Goal: Transaction & Acquisition: Purchase product/service

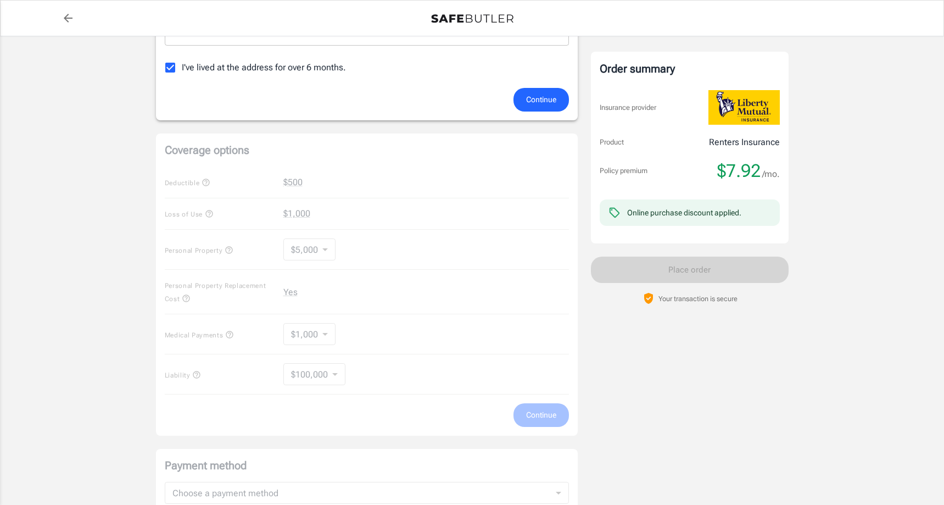
scroll to position [322, 0]
click at [294, 248] on div "Coverage options Deductible $500 Loss of Use $1,000 Personal Property $5,000 50…" at bounding box center [367, 283] width 422 height 302
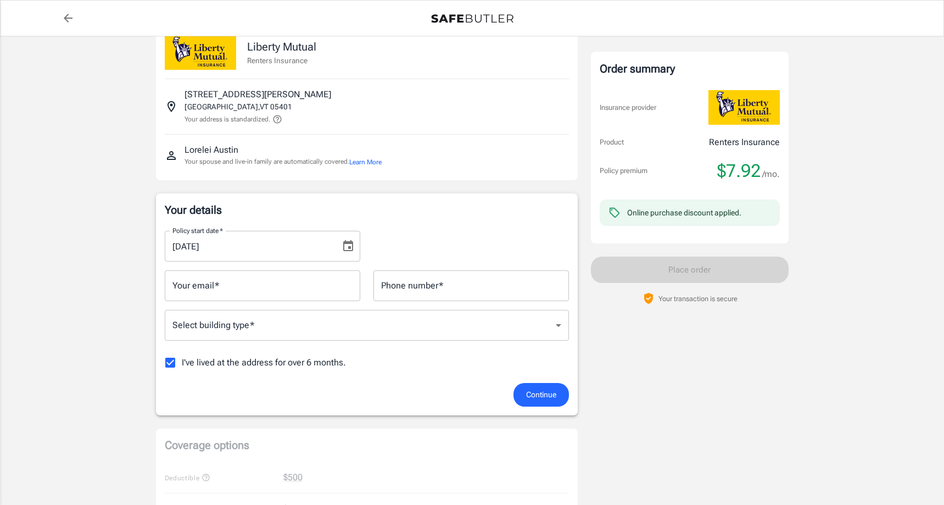
scroll to position [24, 0]
click at [192, 249] on input "[DATE]" at bounding box center [249, 247] width 168 height 31
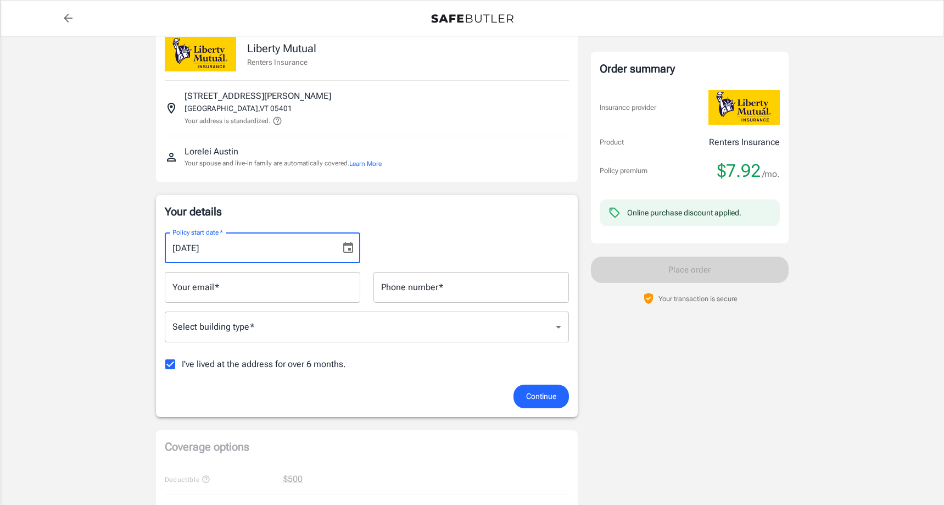
type input "[DATE]"
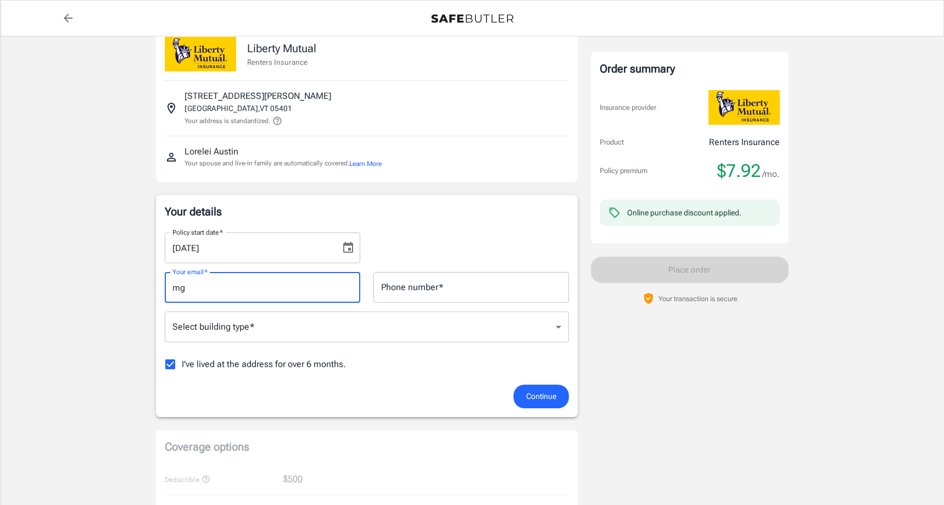
type input "m"
type input "[EMAIL_ADDRESS][DOMAIN_NAME]"
type input "8028995490"
click at [254, 332] on body "Policy premium $ 7.92 /mo Liberty Mutual Renters Insurance [STREET_ADDRESS][PER…" at bounding box center [472, 495] width 944 height 1038
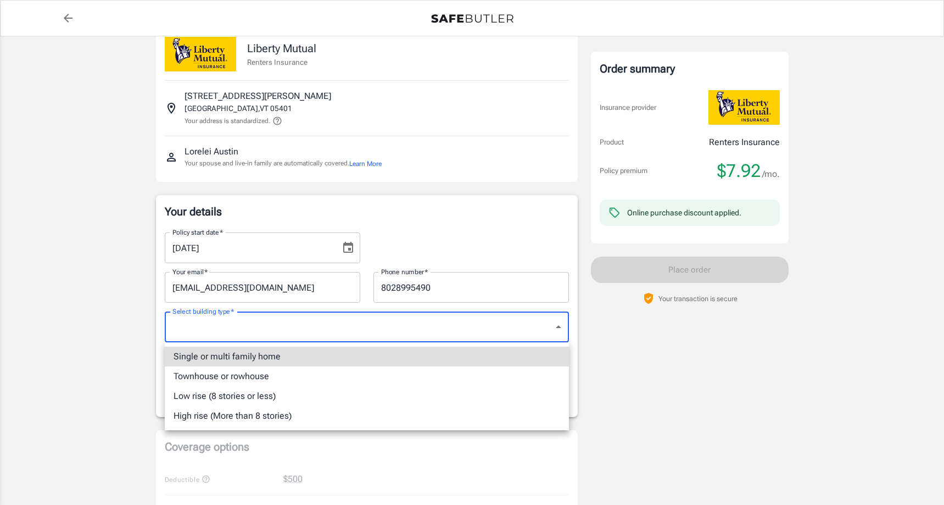
click at [265, 397] on li "Low rise (8 stories or less)" at bounding box center [367, 396] width 404 height 20
type input "lowrise"
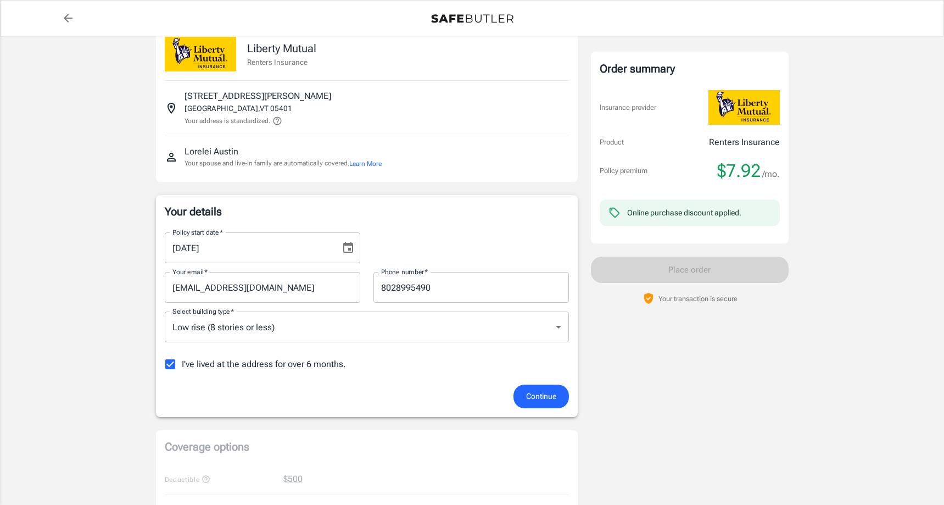
click at [206, 359] on span "I've lived at the address for over 6 months." at bounding box center [264, 363] width 164 height 13
click at [182, 359] on input "I've lived at the address for over 6 months." at bounding box center [170, 363] width 23 height 23
checkbox input "false"
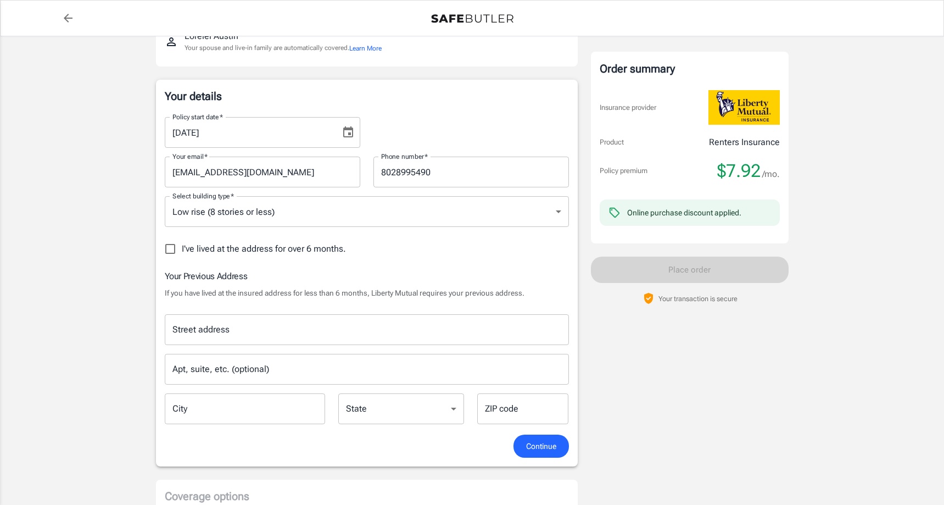
scroll to position [157, 0]
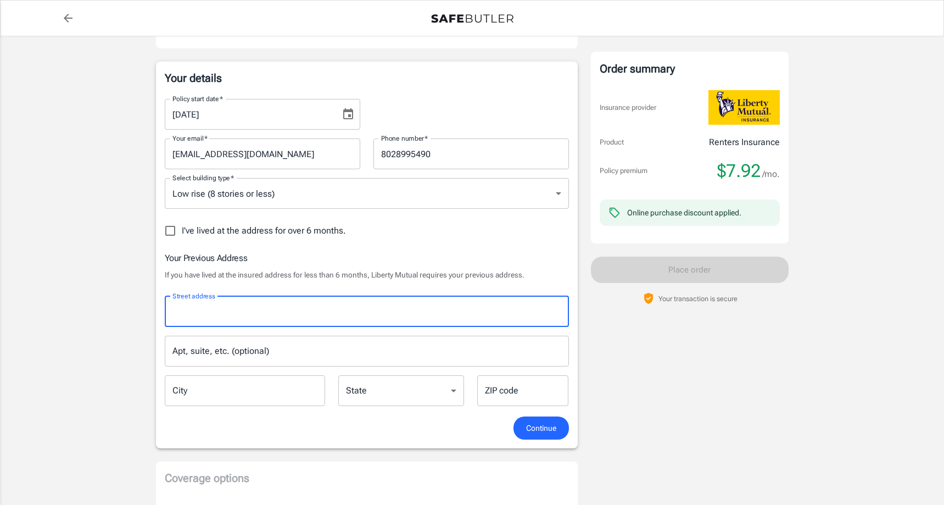
click at [195, 309] on input "Street address" at bounding box center [367, 311] width 394 height 21
type input "[STREET_ADDRESS]"
type input "JERICHO"
type input "05465-2071"
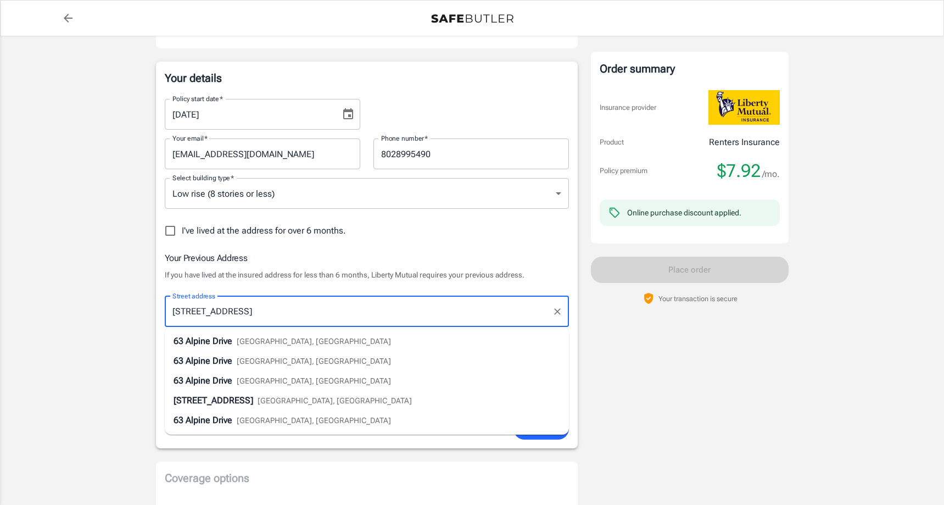
click at [186, 339] on span "Alpine Drive" at bounding box center [209, 340] width 47 height 10
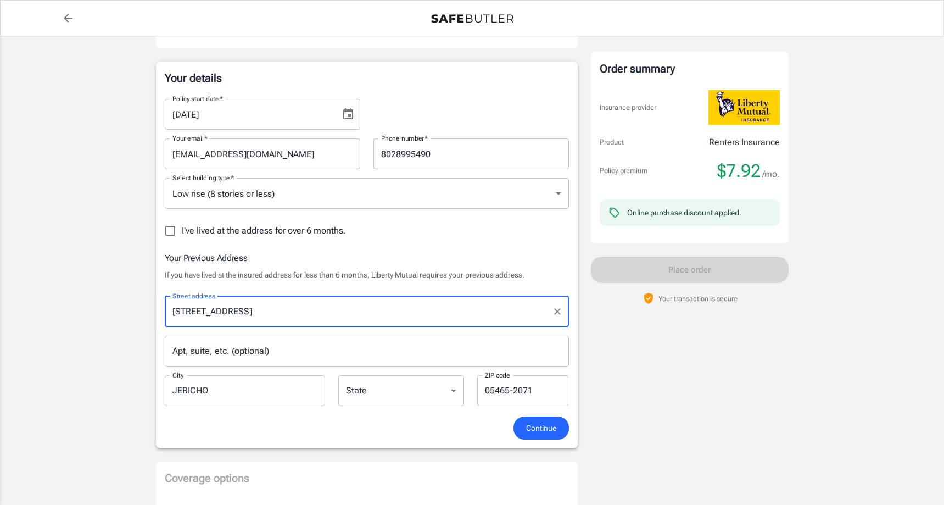
type input "Jericho"
select select "VT"
type input "05465"
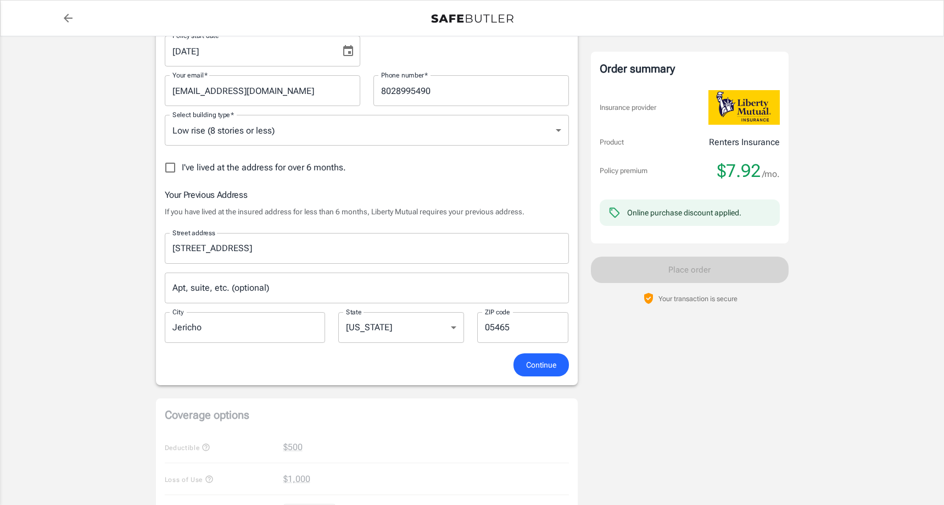
scroll to position [262, 0]
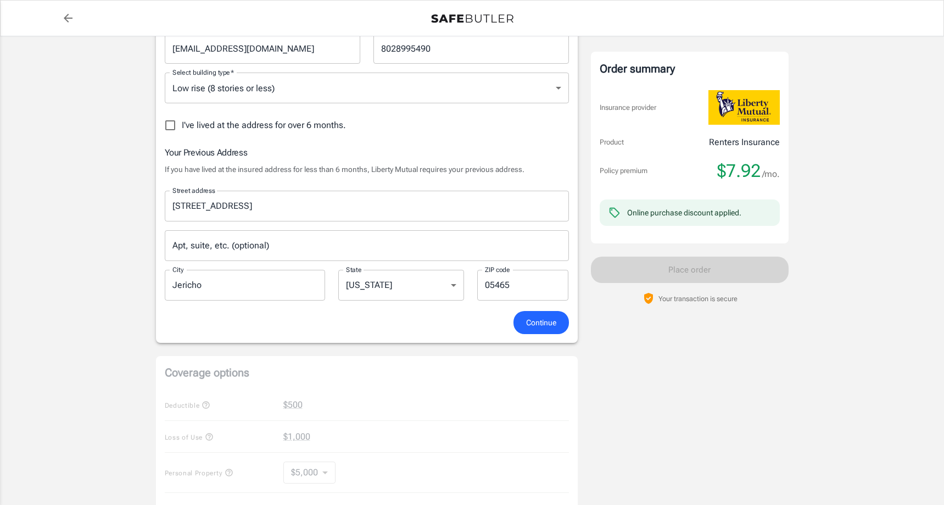
click at [537, 325] on span "Continue" at bounding box center [541, 323] width 30 height 14
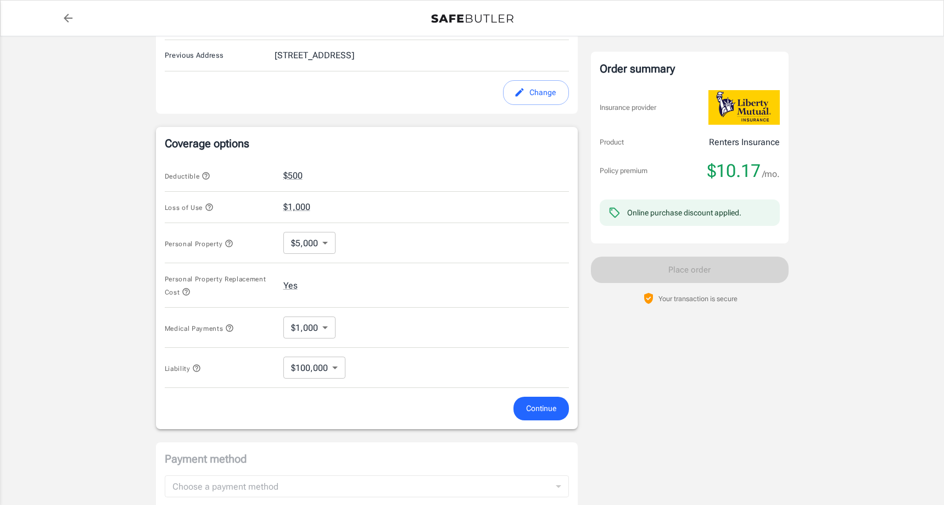
scroll to position [393, 0]
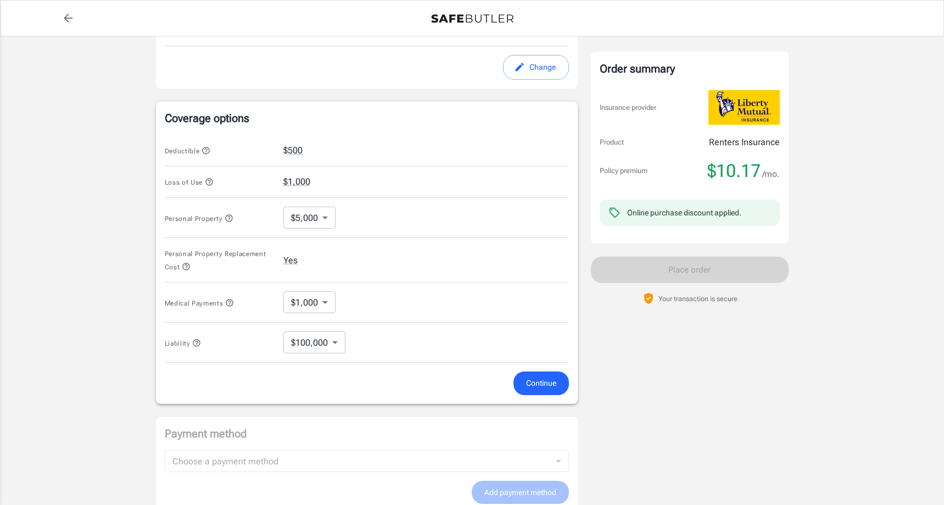
click at [330, 216] on body "Policy premium $ 10.17 /mo Liberty Mutual Renters Insurance [STREET_ADDRESS][PE…" at bounding box center [472, 146] width 944 height 1079
click at [320, 298] on li "$25,000" at bounding box center [309, 302] width 54 height 20
type input "25000"
click at [534, 380] on span "Continue" at bounding box center [541, 383] width 30 height 14
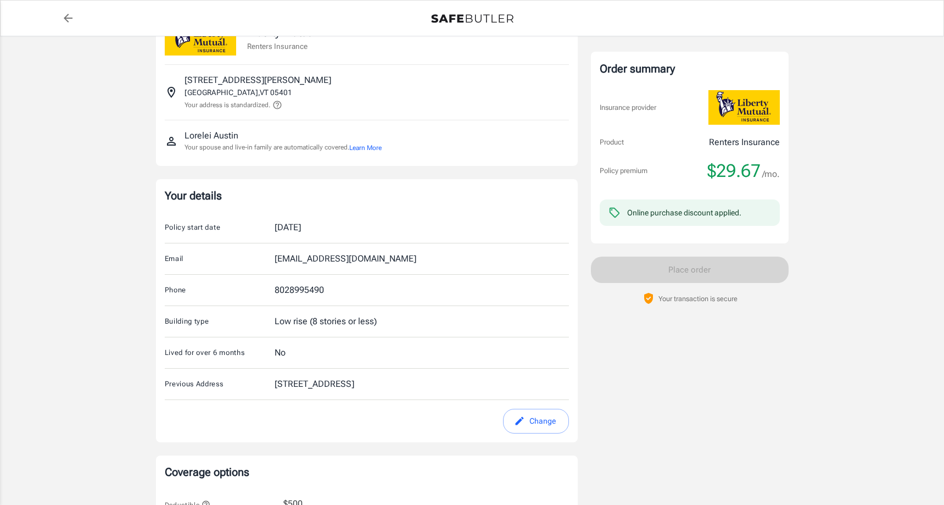
scroll to position [0, 0]
